Goal: Task Accomplishment & Management: Complete application form

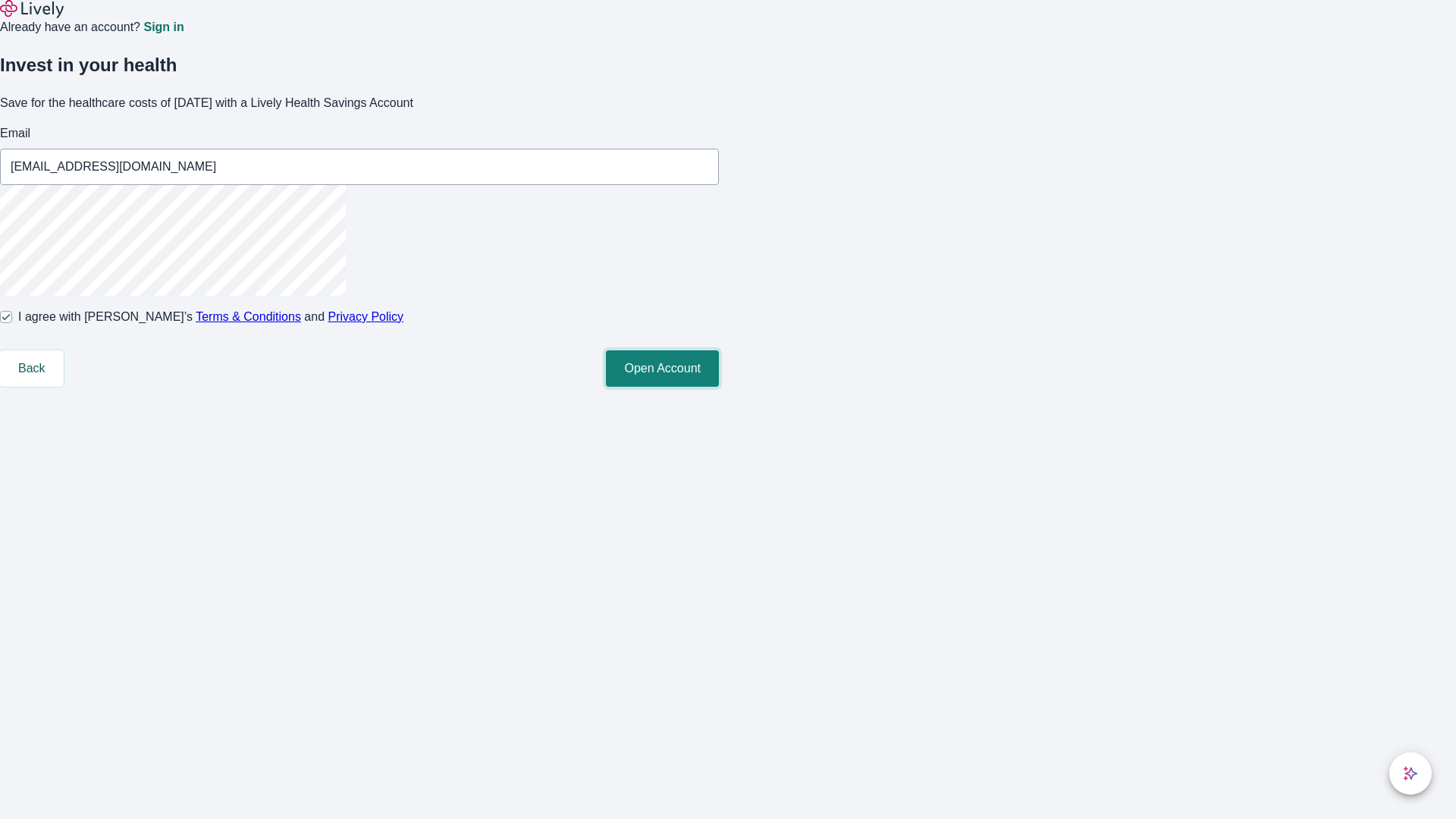
click at [719, 387] on button "Open Account" at bounding box center [663, 368] width 113 height 37
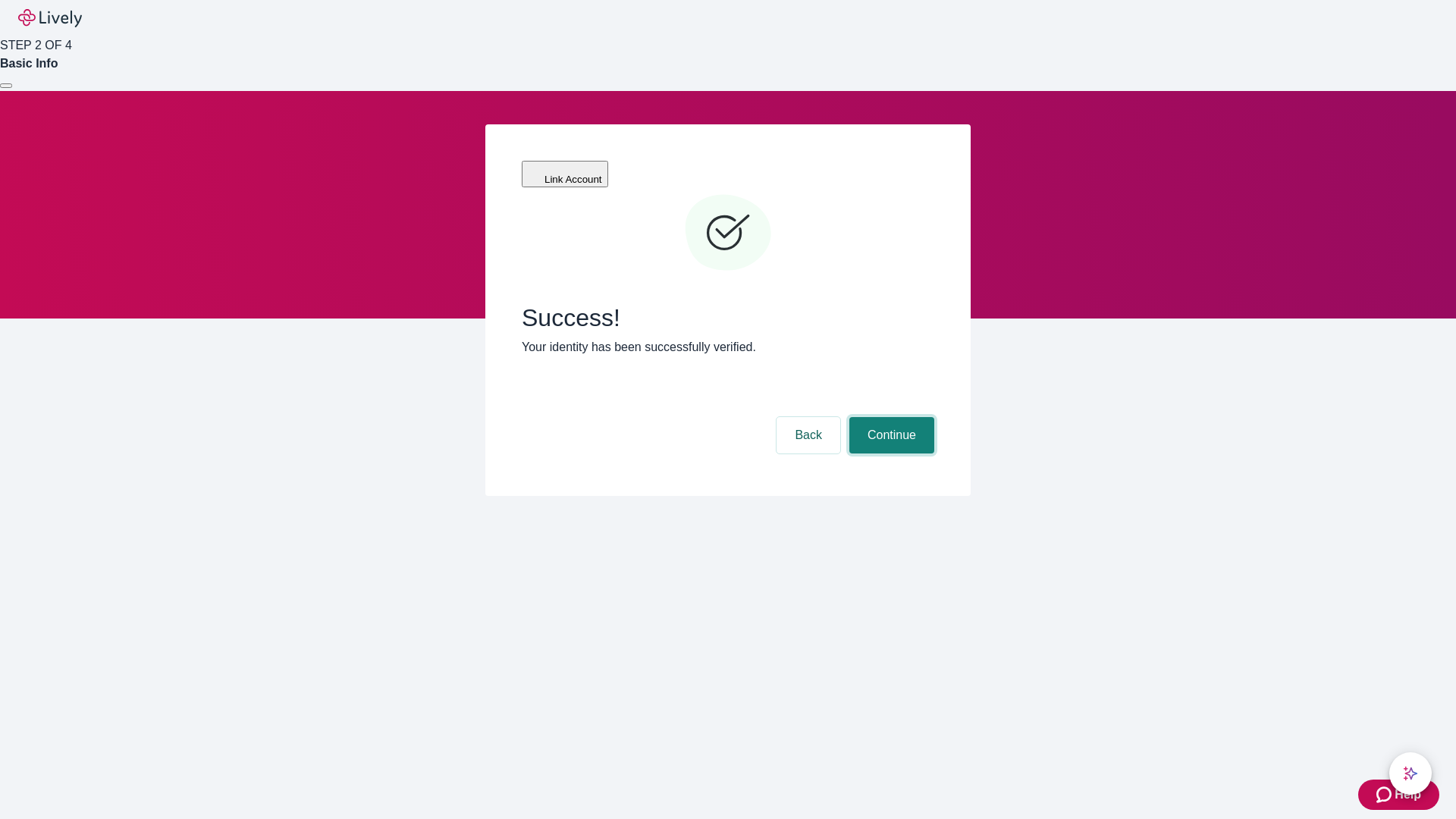
click at [889, 417] on button "Continue" at bounding box center [892, 435] width 85 height 37
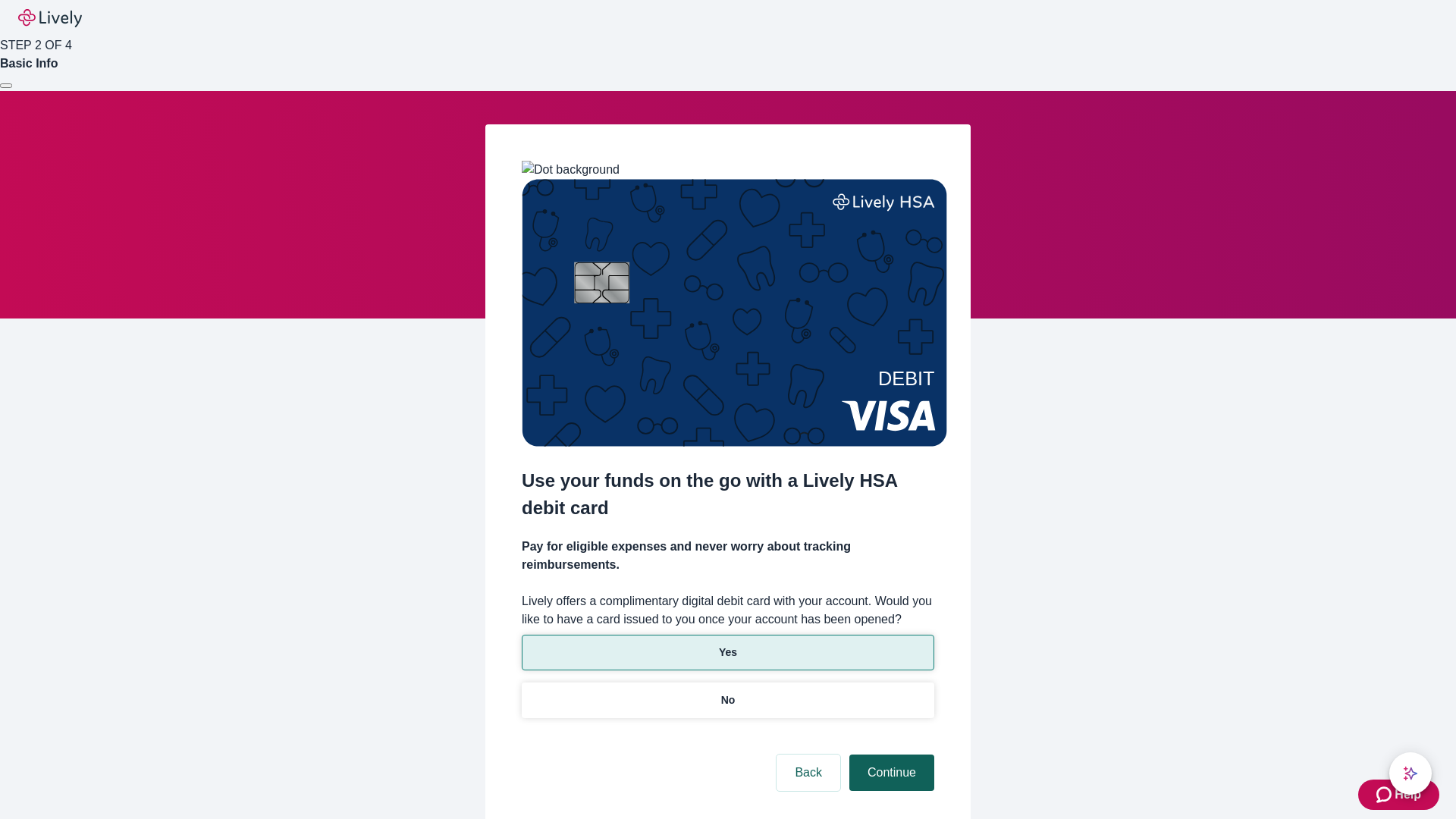
click at [727, 692] on p "No" at bounding box center [728, 700] width 15 height 16
click at [889, 755] on button "Continue" at bounding box center [892, 772] width 85 height 37
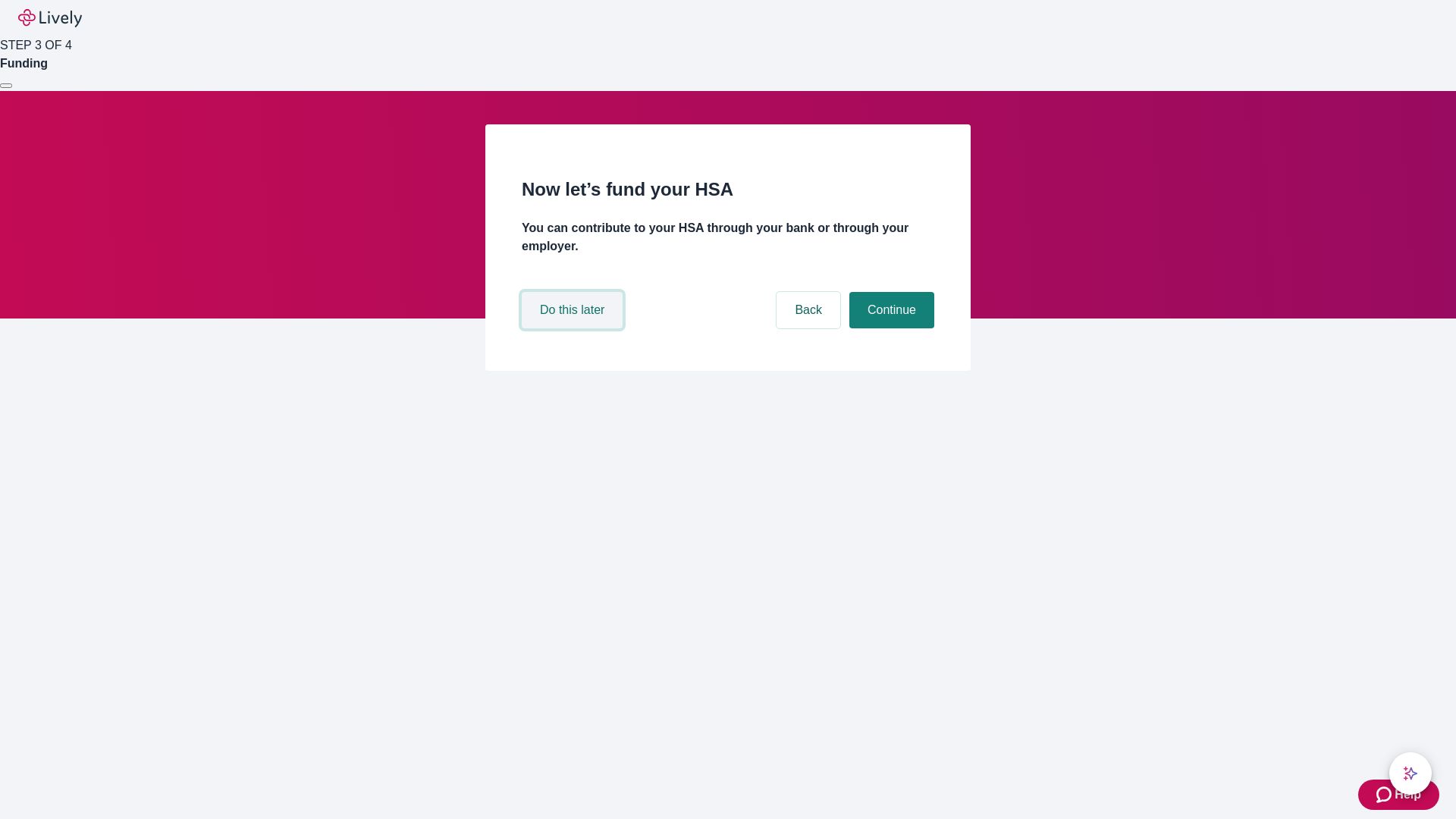
click at [574, 329] on button "Do this later" at bounding box center [572, 310] width 101 height 37
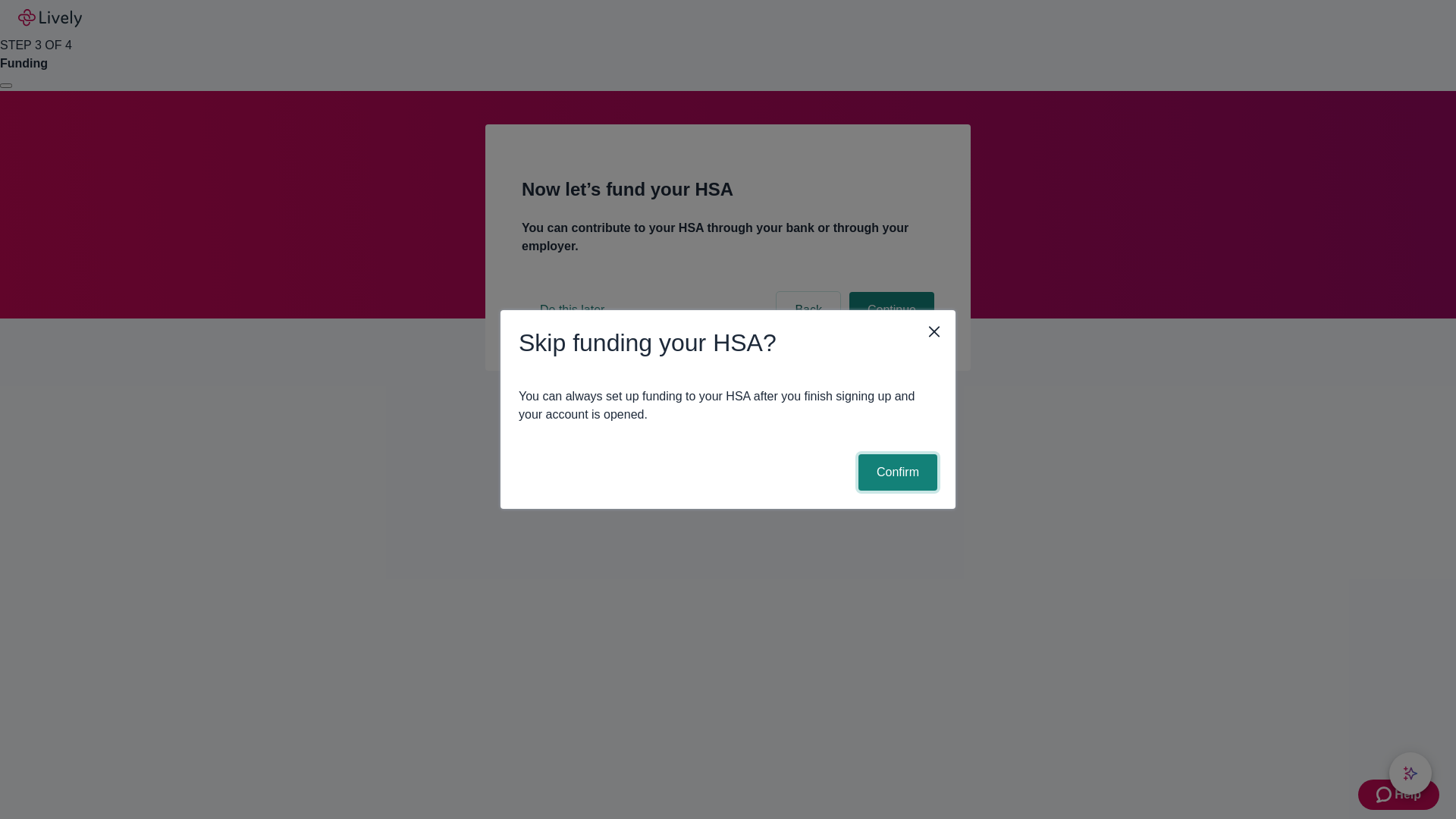
click at [895, 472] on button "Confirm" at bounding box center [898, 472] width 79 height 37
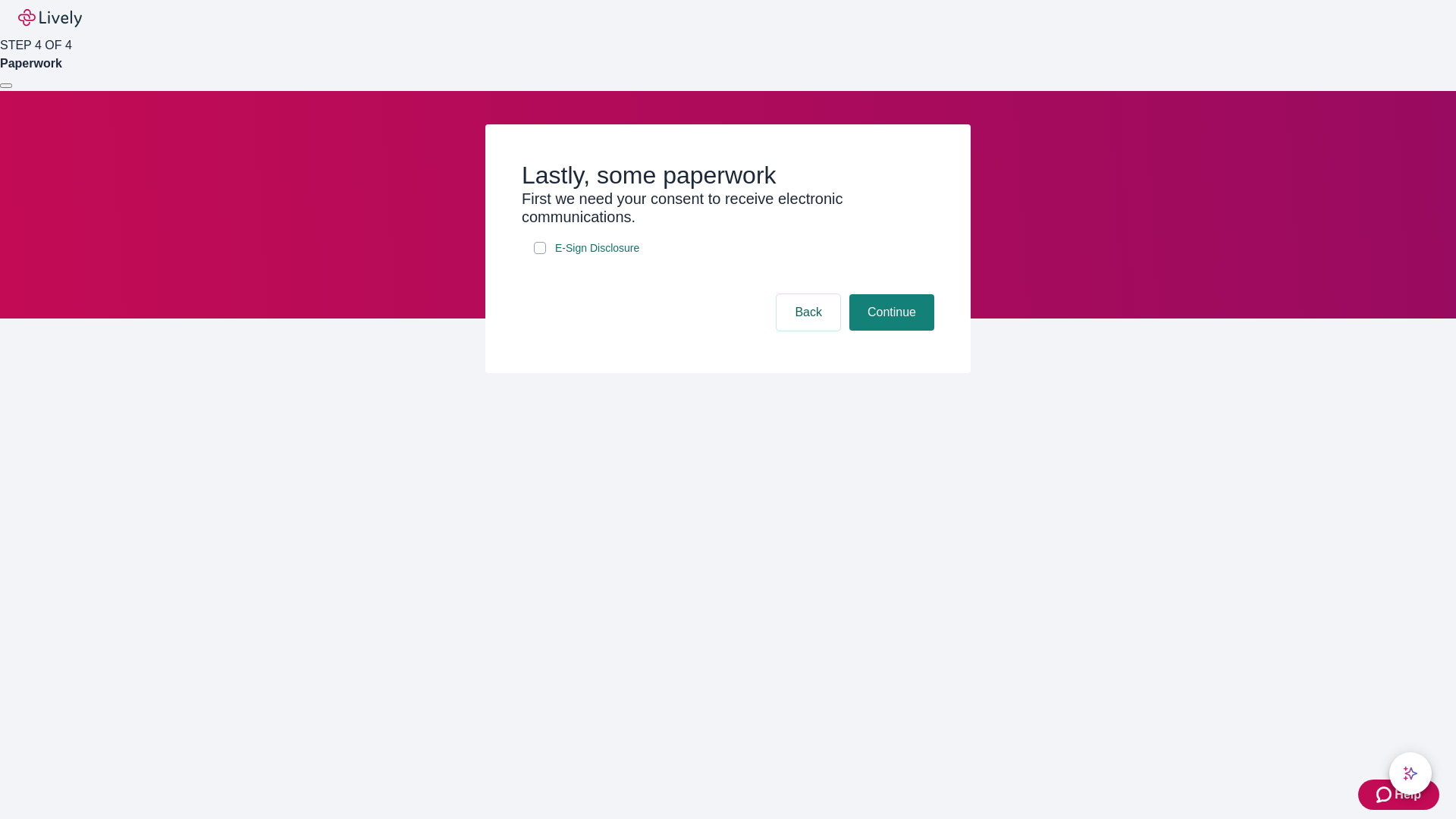
click at [540, 255] on input "E-Sign Disclosure" at bounding box center [540, 248] width 12 height 12
checkbox input "true"
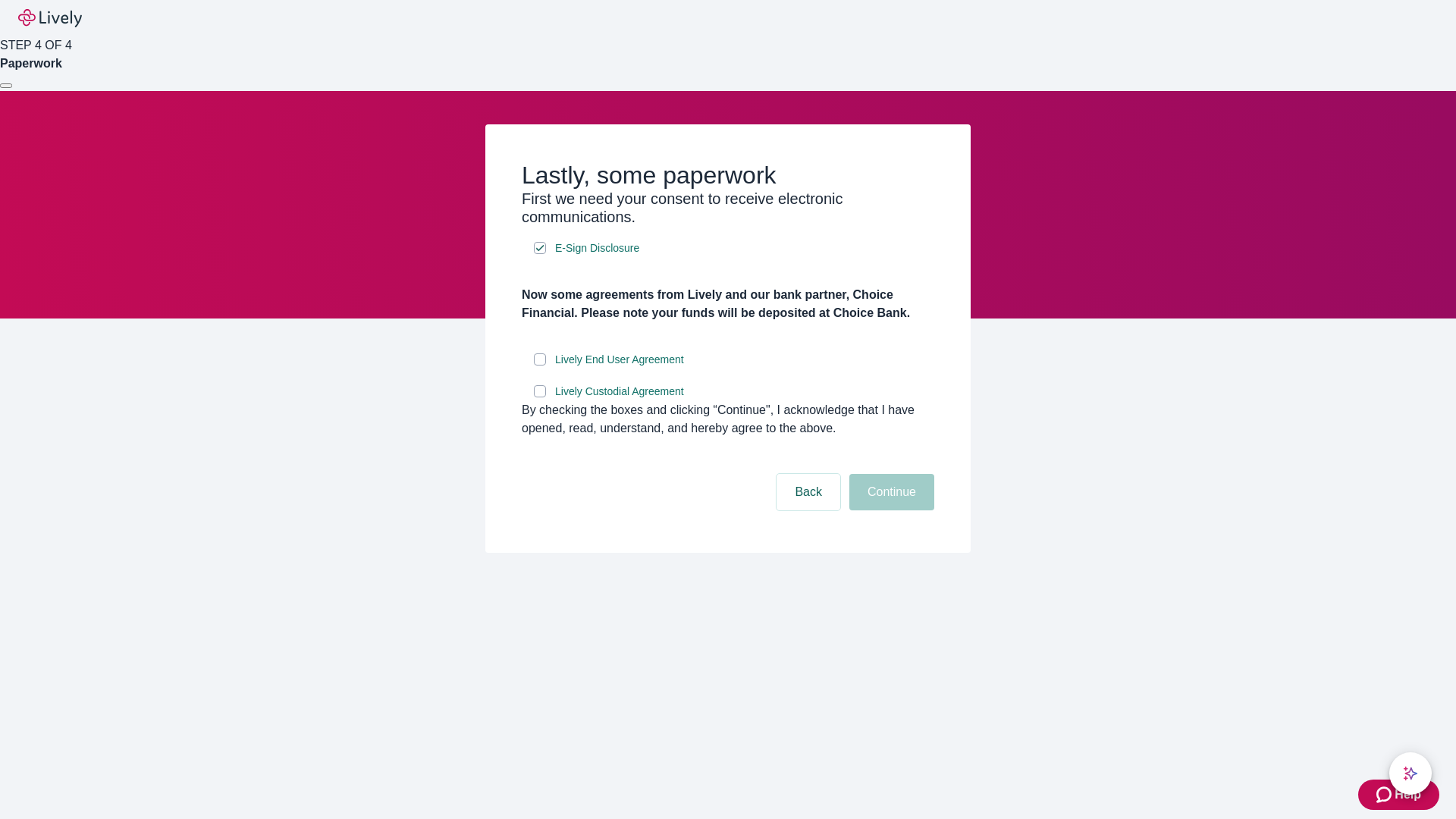
click at [540, 365] on input "Lively End User Agreement" at bounding box center [540, 359] width 12 height 12
checkbox input "true"
click at [540, 397] on input "Lively Custodial Agreement" at bounding box center [540, 391] width 12 height 12
checkbox input "true"
click at [889, 510] on button "Continue" at bounding box center [892, 492] width 85 height 37
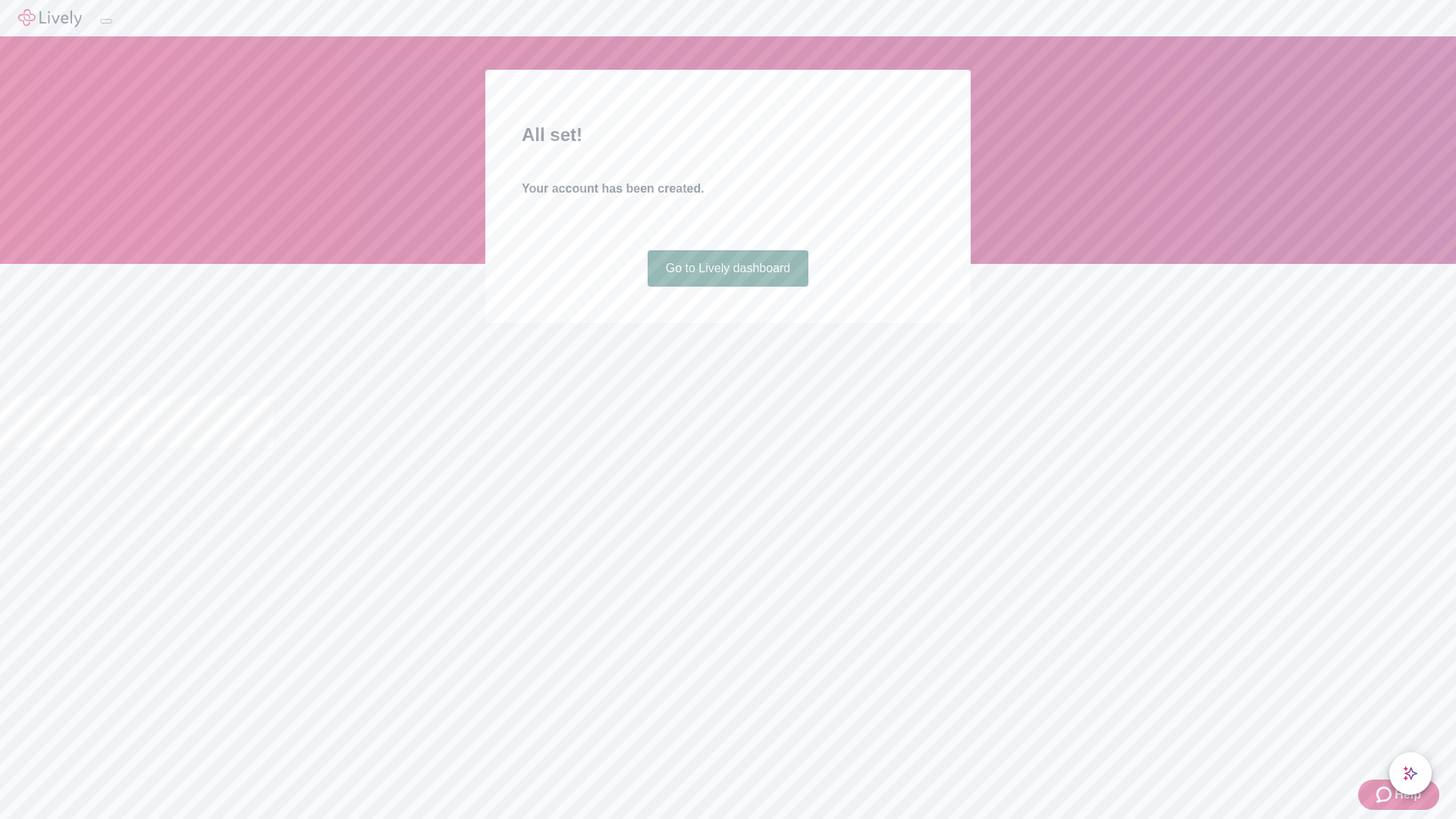
click at [727, 286] on link "Go to Lively dashboard" at bounding box center [728, 268] width 161 height 37
